Goal: Navigation & Orientation: Find specific page/section

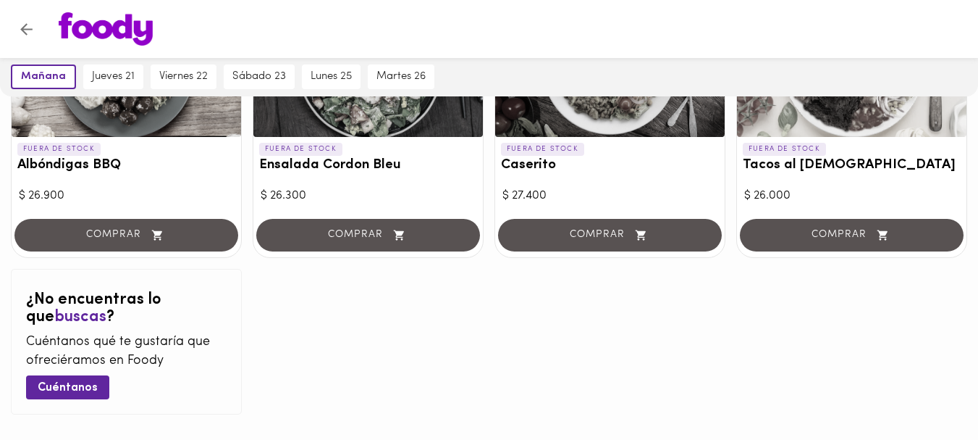
scroll to position [1626, 0]
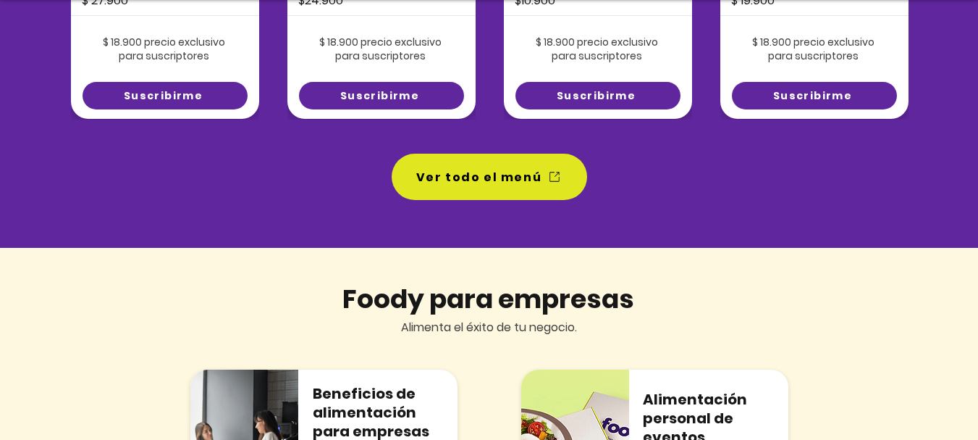
scroll to position [1362, 0]
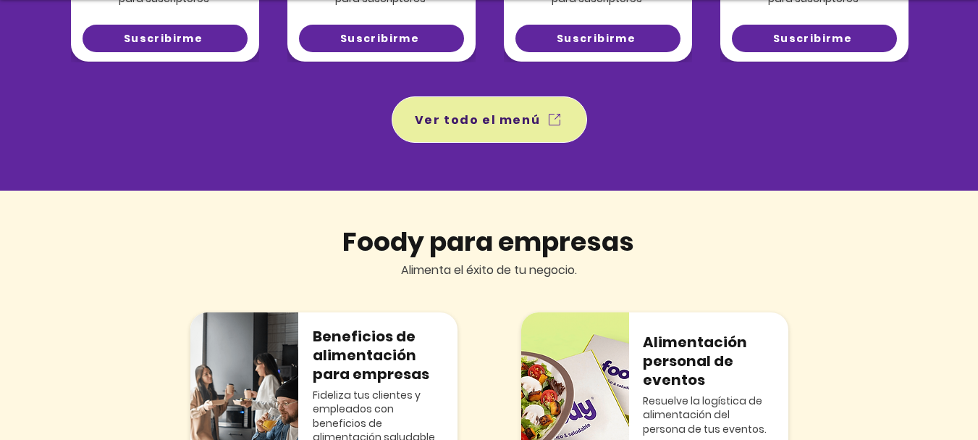
click at [513, 113] on span "Ver todo el menú" at bounding box center [478, 120] width 126 height 18
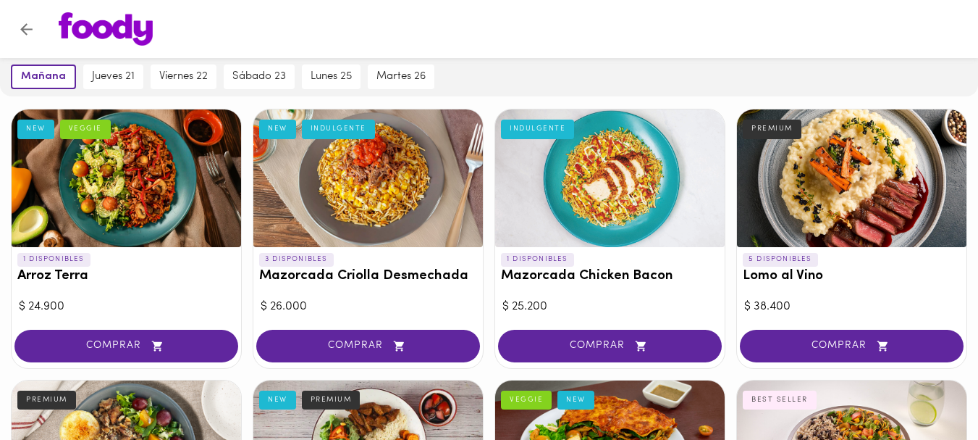
scroll to position [105, 0]
